Goal: Information Seeking & Learning: Learn about a topic

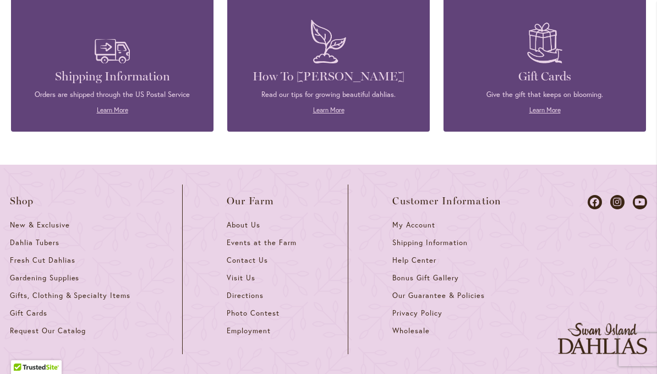
scroll to position [1058, 0]
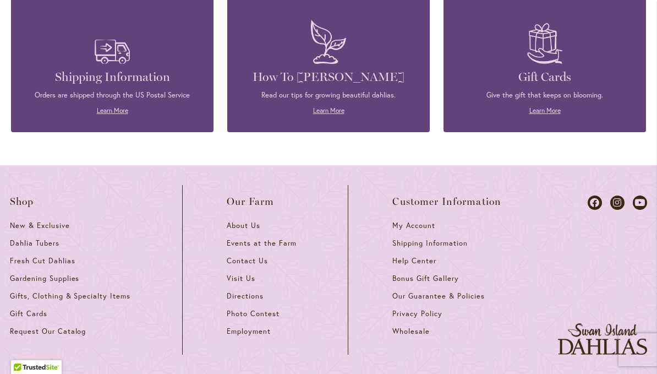
click at [112, 108] on div "Shipping Information Orders are shipped through the US Postal Service Learn More" at bounding box center [112, 65] width 203 height 134
click at [116, 106] on link "Learn More" at bounding box center [112, 110] width 31 height 8
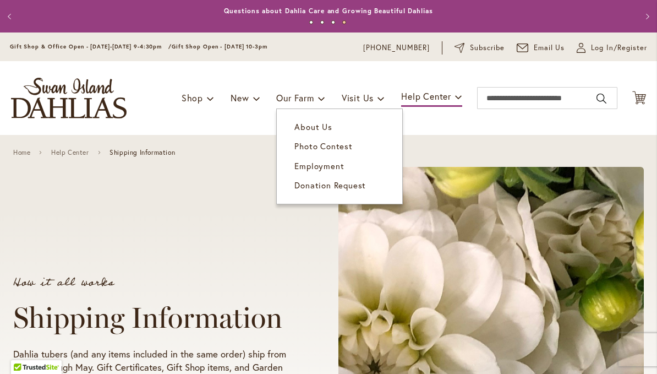
click at [318, 130] on span "About Us" at bounding box center [312, 126] width 37 height 11
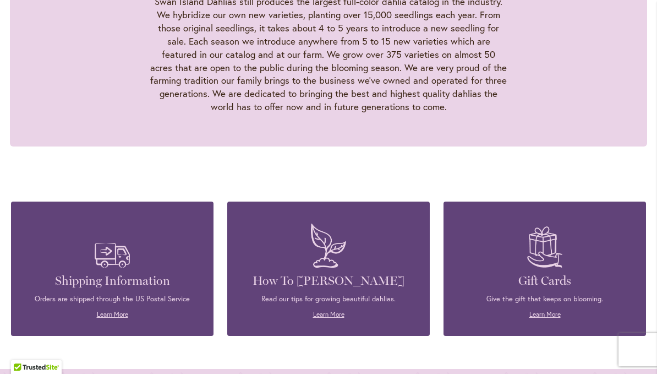
scroll to position [1153, 0]
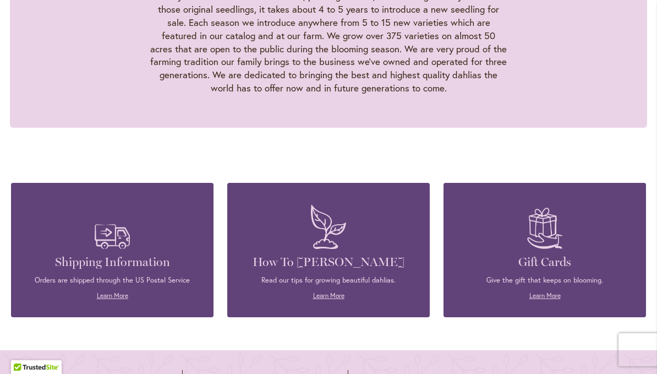
click at [329, 291] on link "Learn More" at bounding box center [328, 295] width 31 height 8
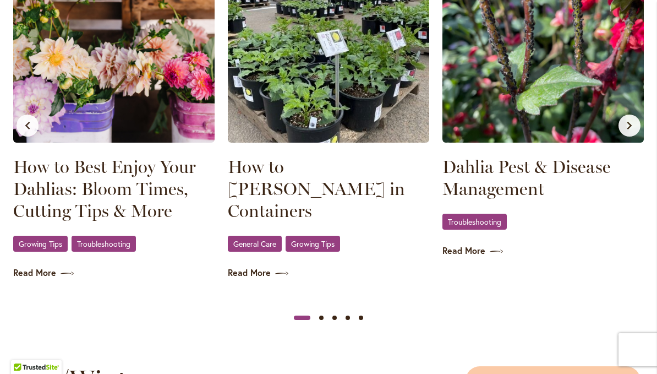
scroll to position [1152, 0]
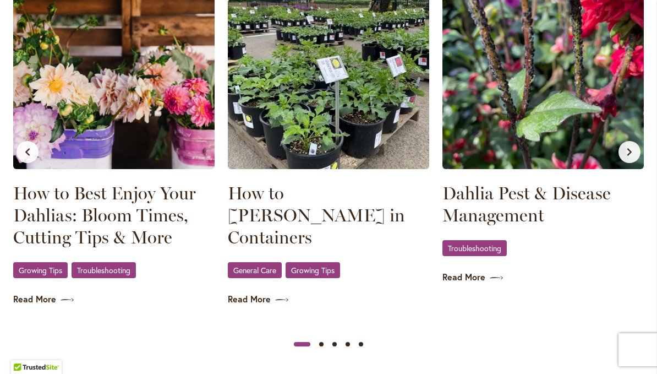
click at [288, 294] on icon at bounding box center [281, 299] width 13 height 11
